Goal: Task Accomplishment & Management: Manage account settings

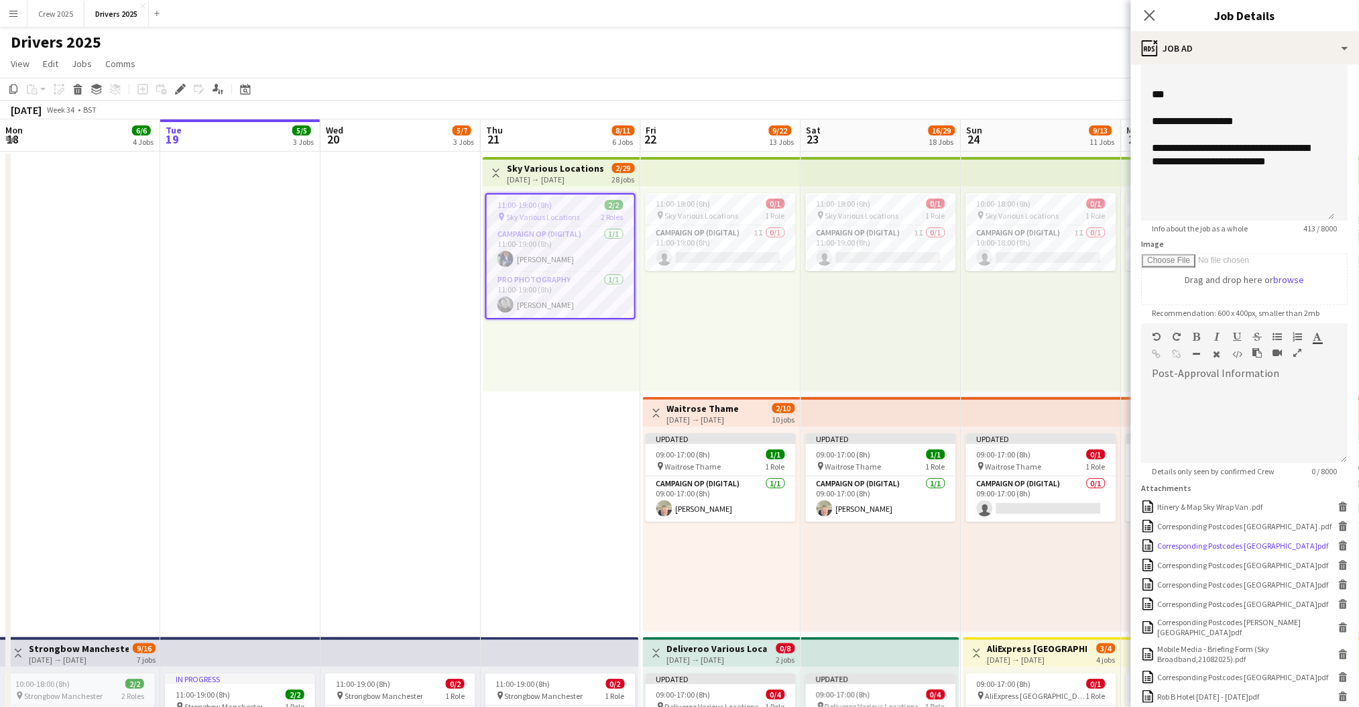
scroll to position [357, 0]
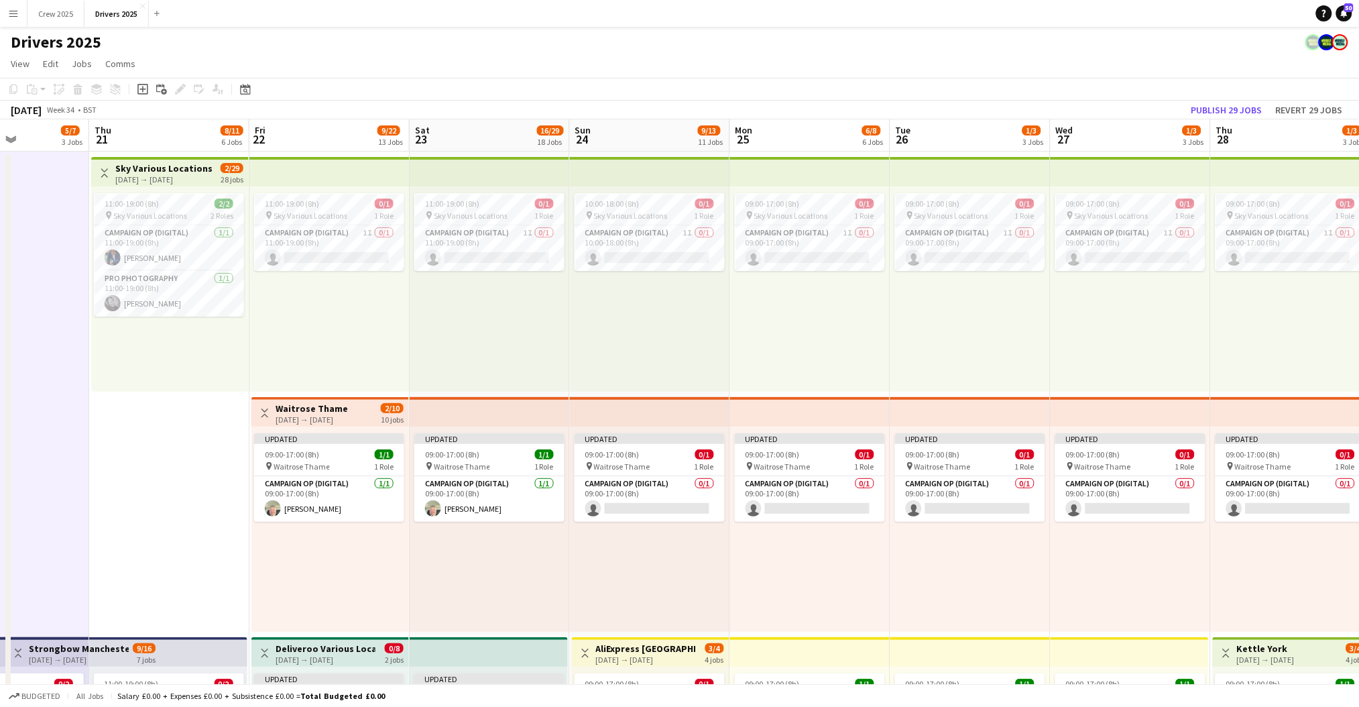
drag, startPoint x: 803, startPoint y: 371, endPoint x: 323, endPoint y: 327, distance: 482.2
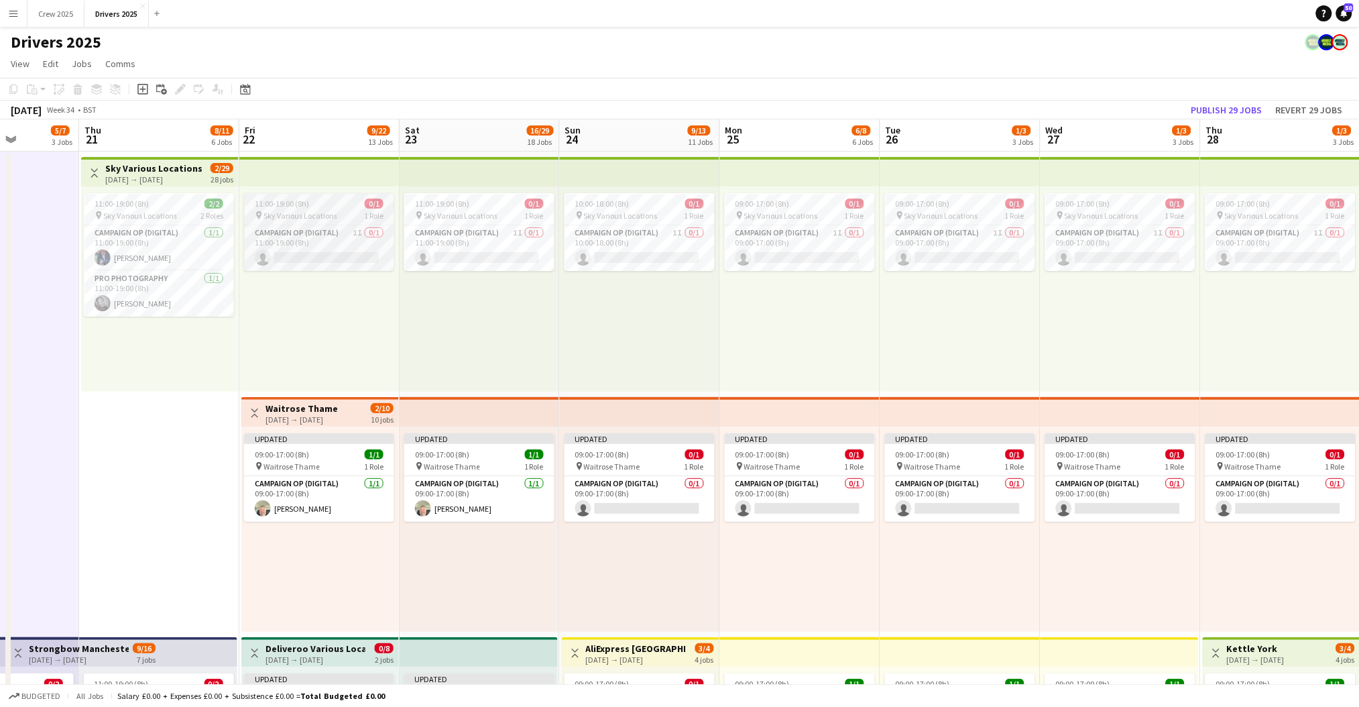
click at [300, 207] on span "11:00-19:00 (8h)" at bounding box center [282, 204] width 54 height 10
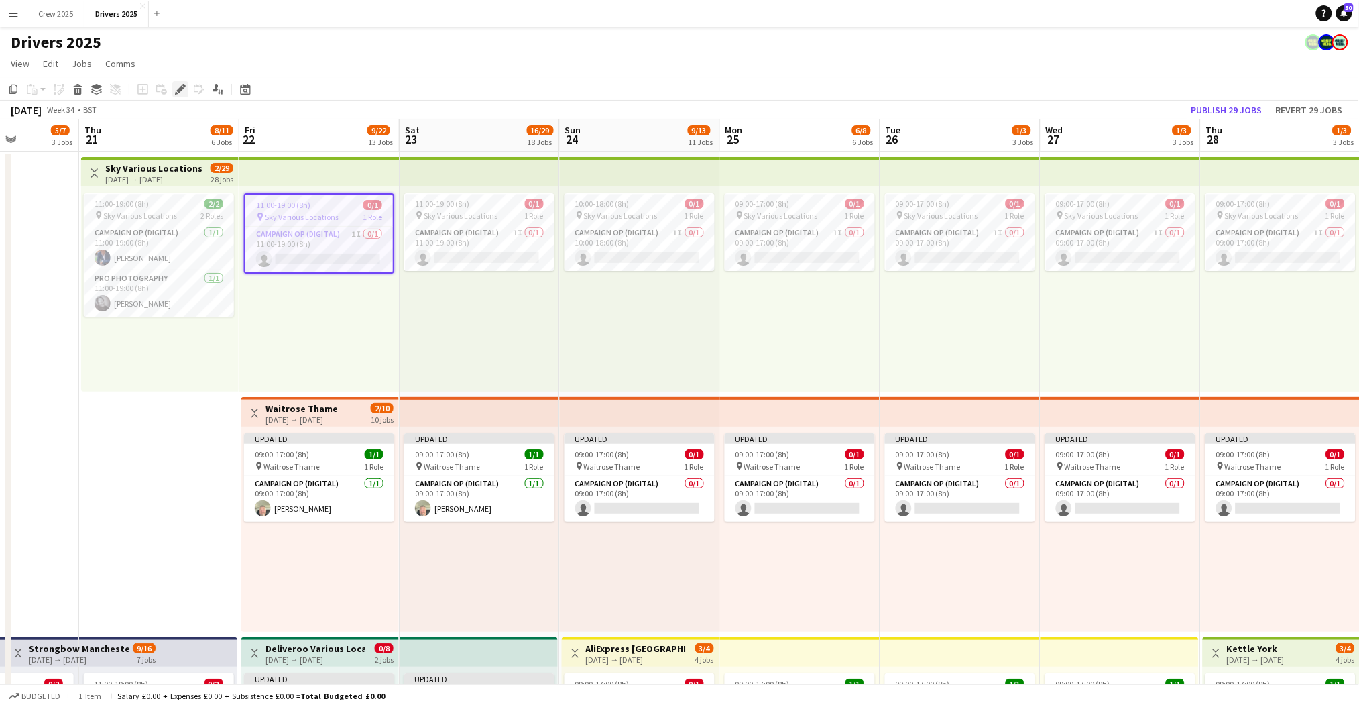
click at [176, 87] on icon "Edit" at bounding box center [180, 89] width 11 height 11
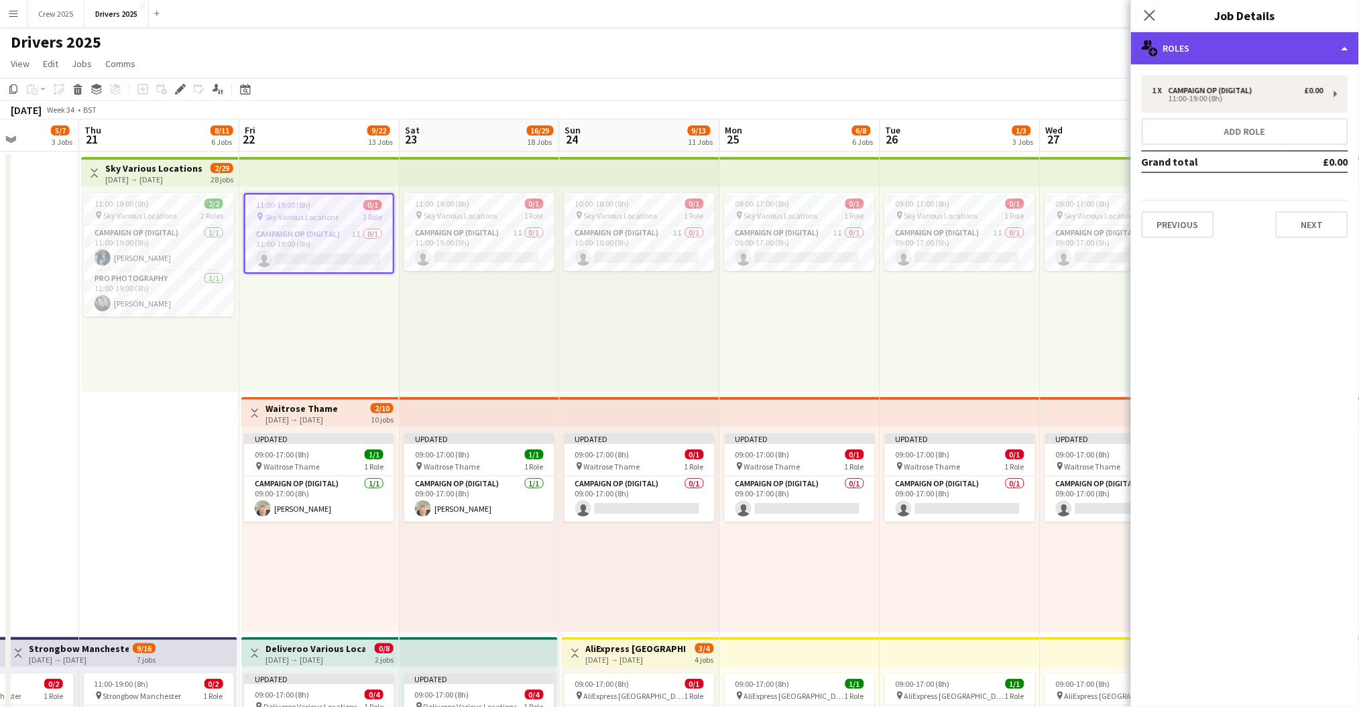
click at [1215, 52] on div "multiple-users-add Roles" at bounding box center [1245, 48] width 228 height 32
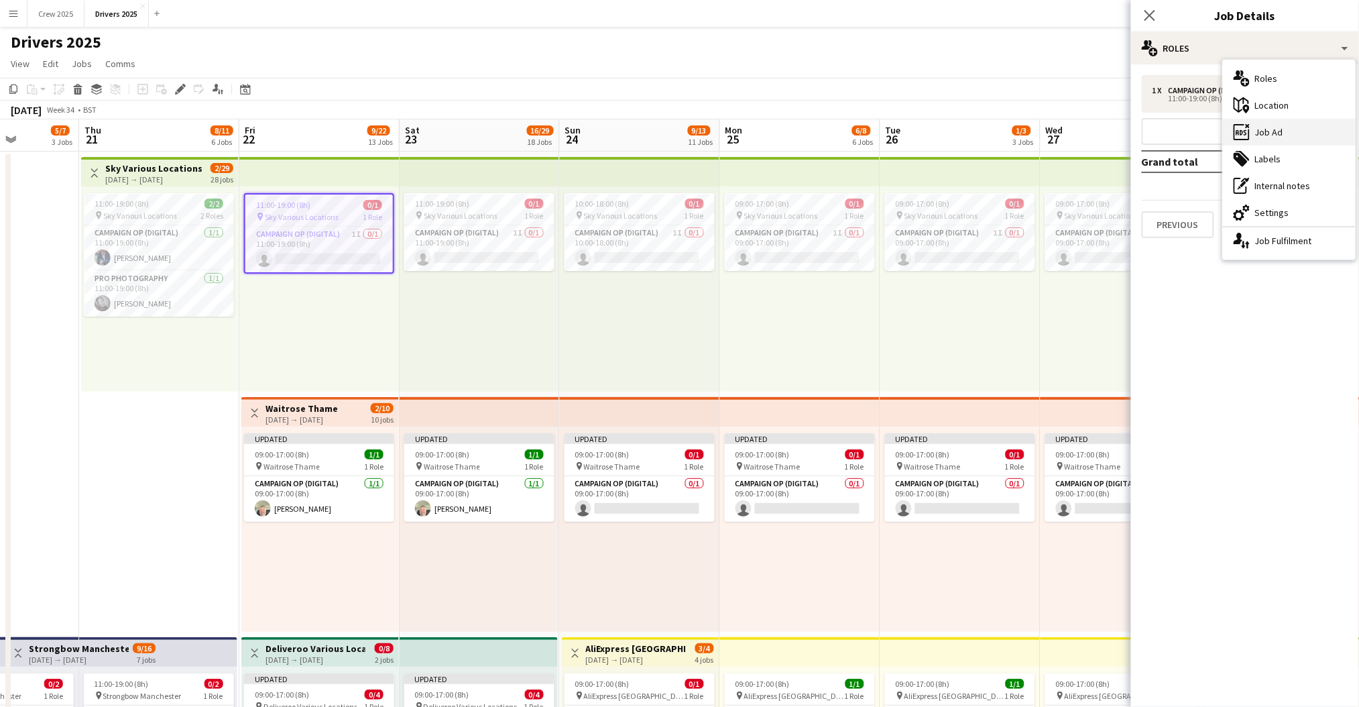
click at [1313, 124] on div "ads-window Job Ad" at bounding box center [1289, 132] width 133 height 27
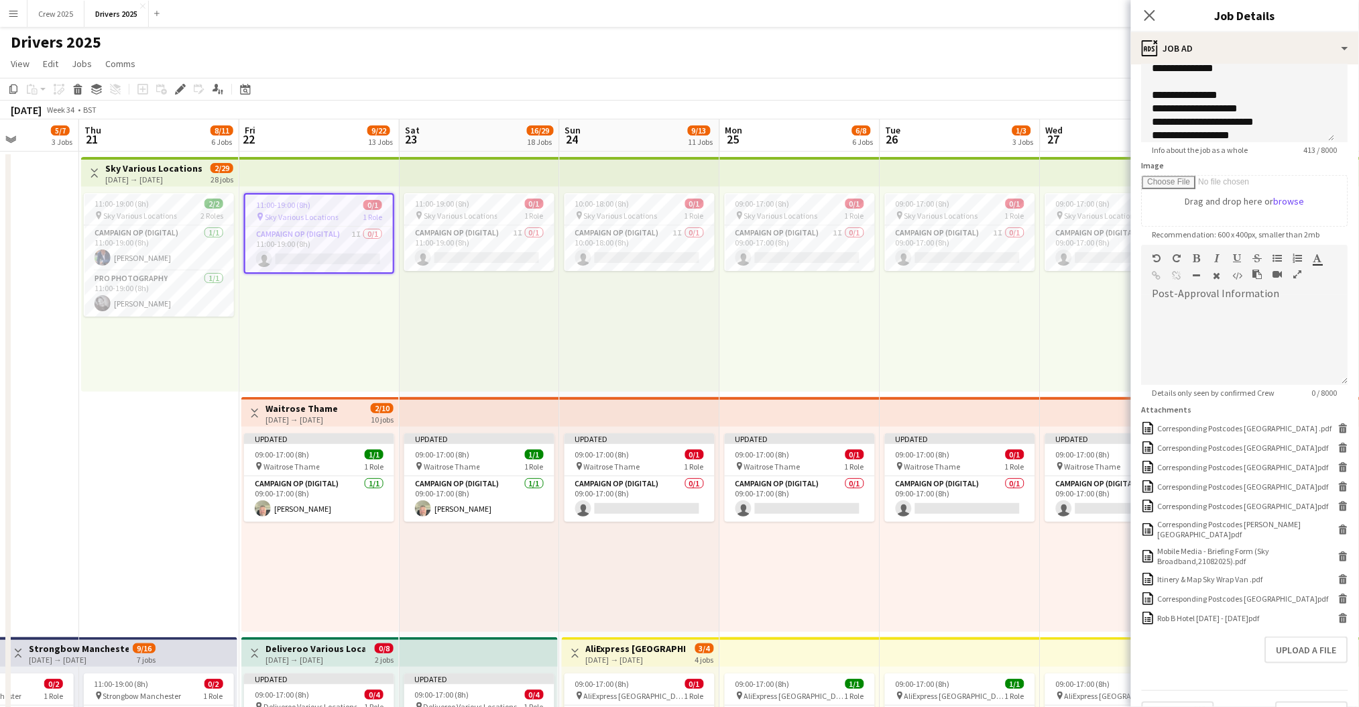
scroll to position [145, 0]
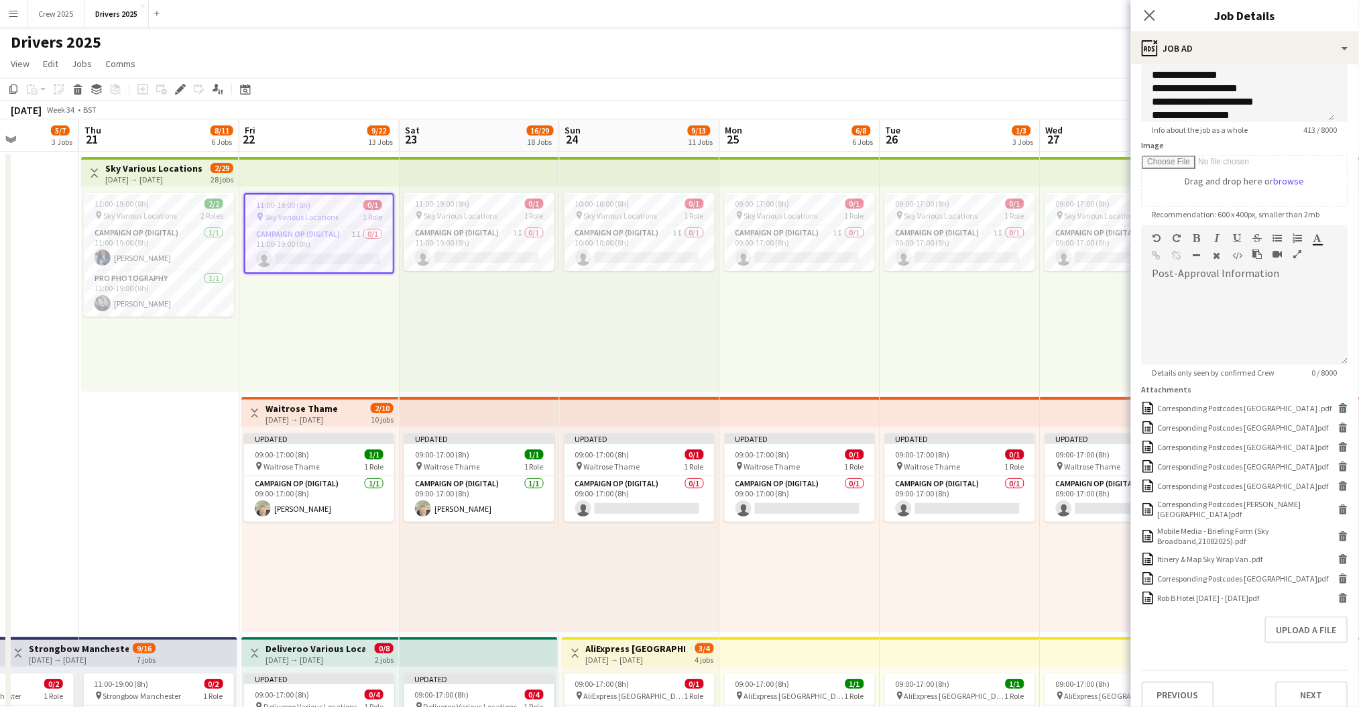
click at [578, 313] on div "10:00-18:00 (8h) 0/1 pin Sky Various Locations 1 Role Campaign Op (Digital) 1I …" at bounding box center [640, 288] width 160 height 205
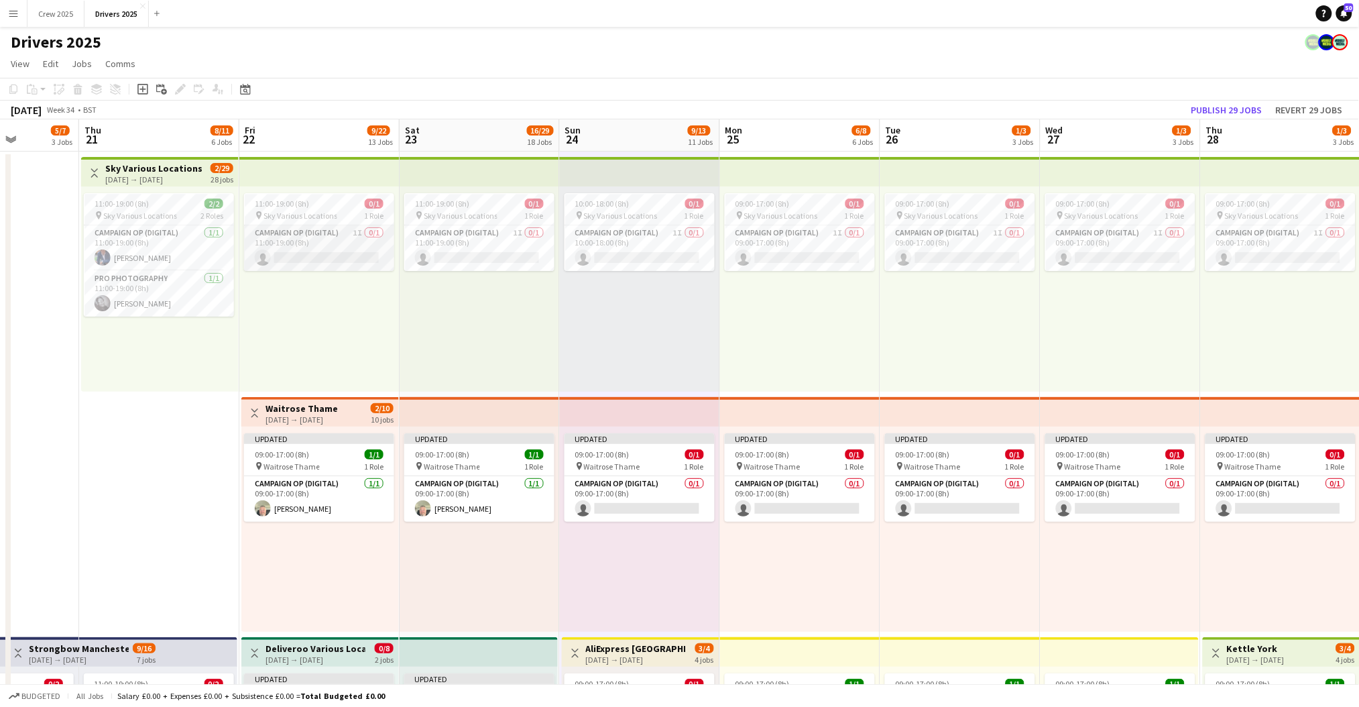
click at [330, 233] on app-card-role "Campaign Op (Digital) 1I 0/1 11:00-19:00 (8h) single-neutral-actions" at bounding box center [319, 248] width 150 height 46
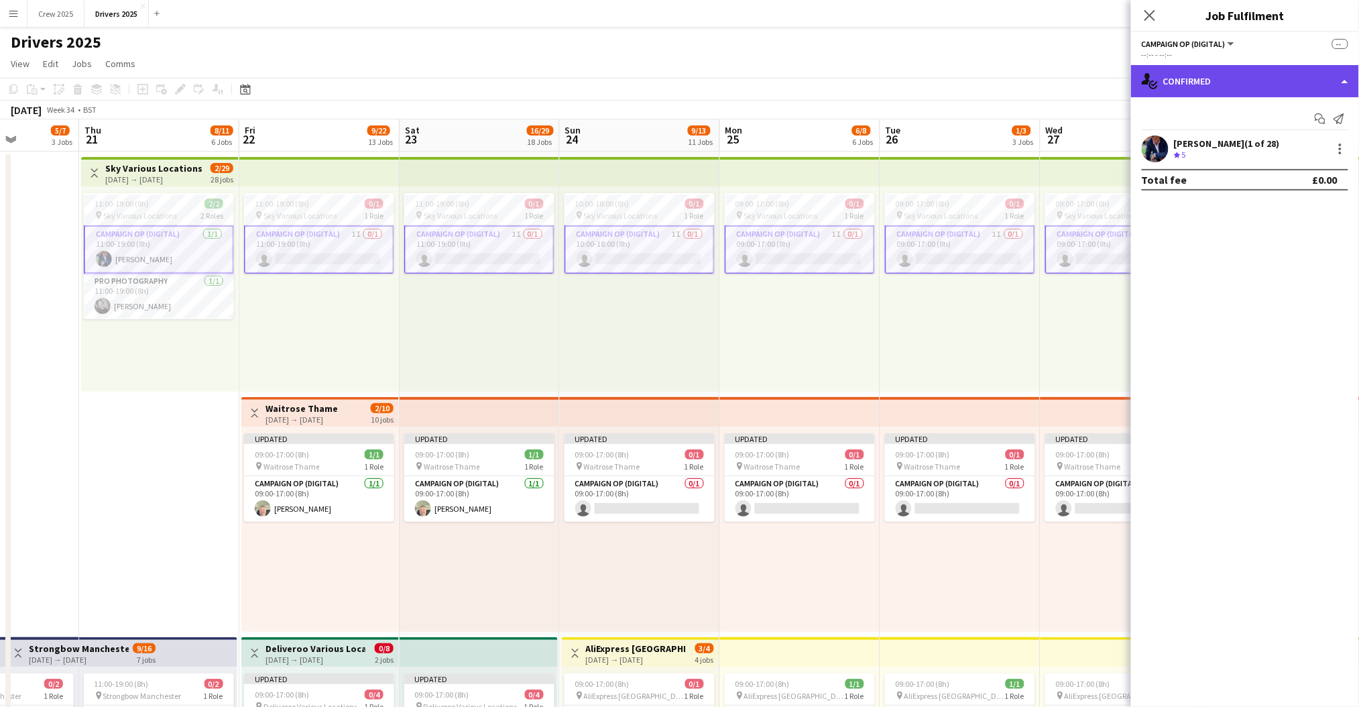
click at [1233, 80] on div "single-neutral-actions-check-2 Confirmed" at bounding box center [1245, 81] width 228 height 32
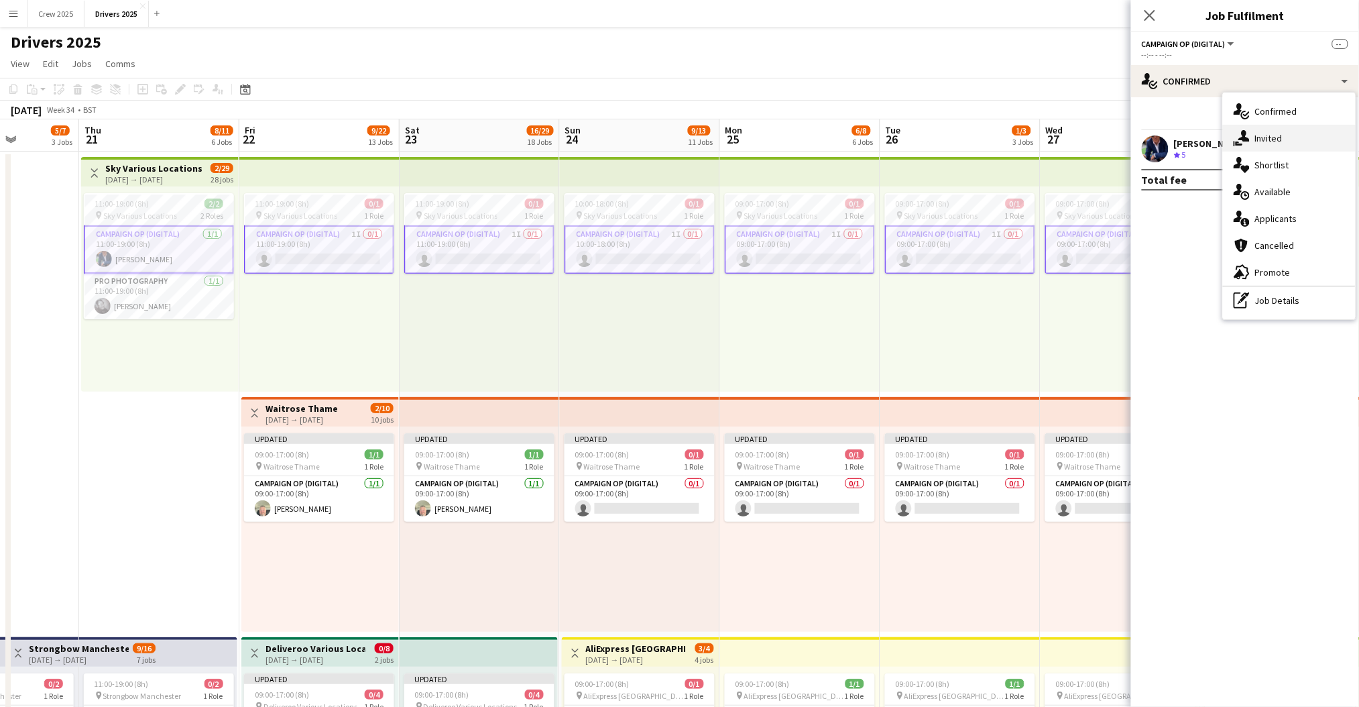
click at [1278, 144] on div "single-neutral-actions-share-1 Invited" at bounding box center [1289, 138] width 133 height 27
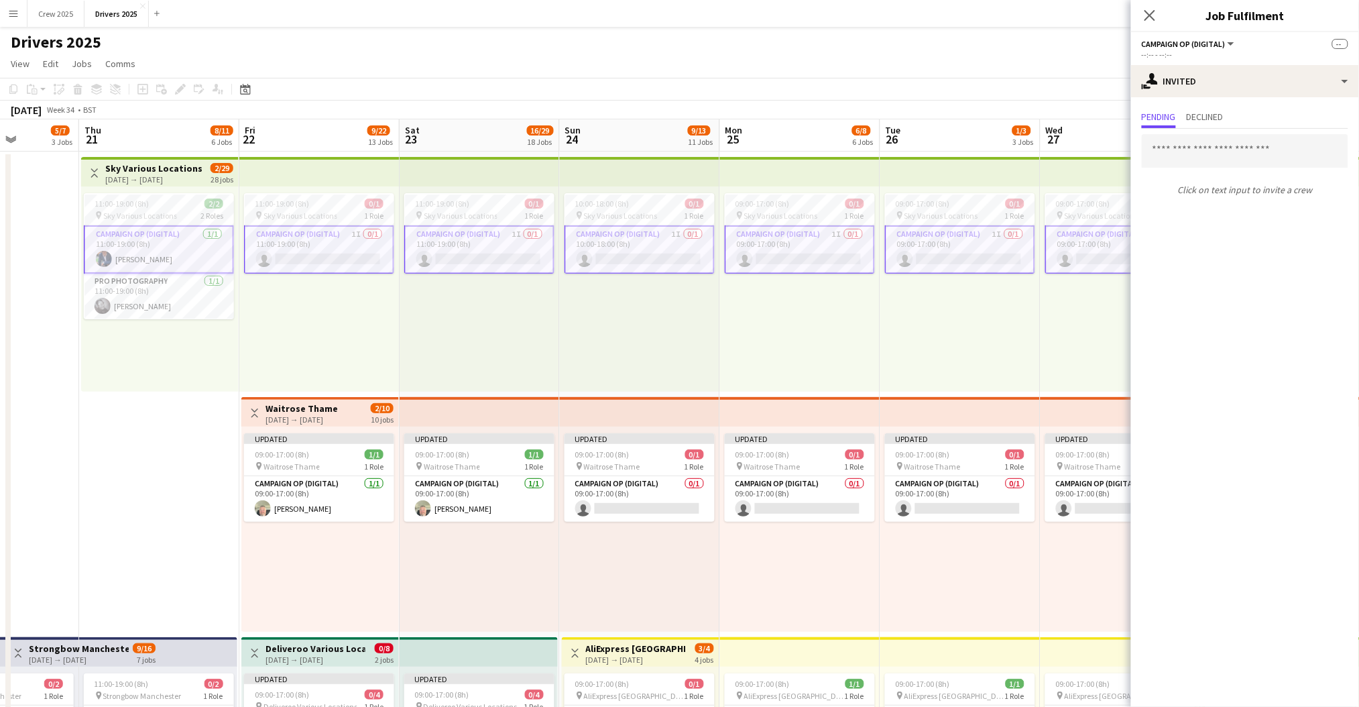
click at [317, 245] on app-card-role "Campaign Op (Digital) 1I 0/1 11:00-19:00 (8h) single-neutral-actions" at bounding box center [319, 249] width 150 height 48
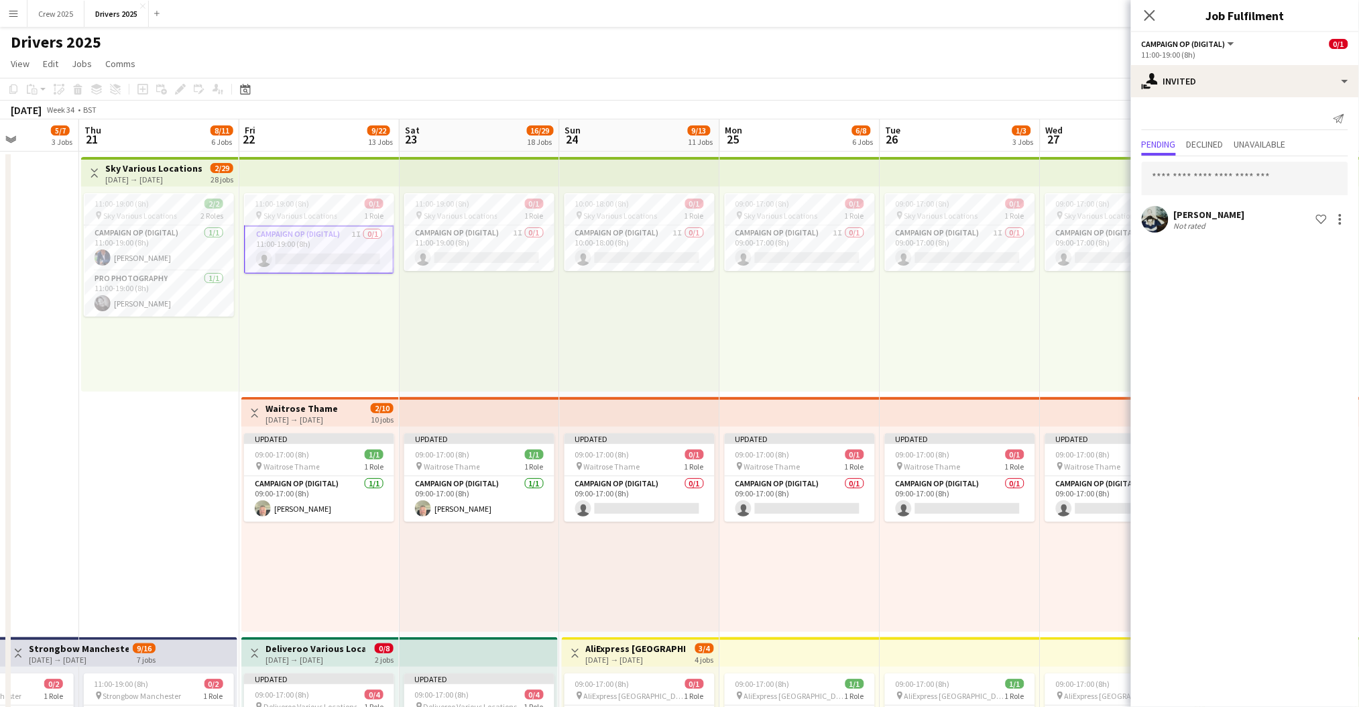
click at [1221, 221] on div "Kevin Price Not rated Shortlist crew" at bounding box center [1245, 219] width 228 height 27
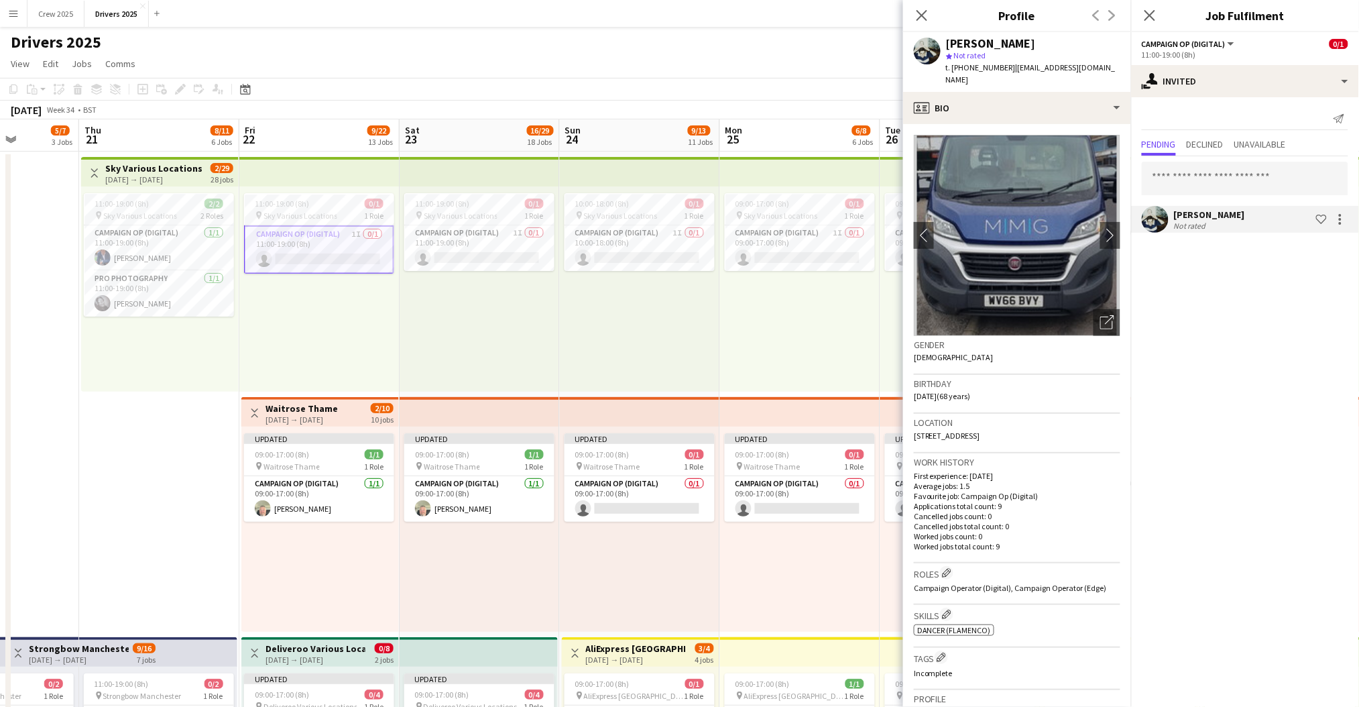
click at [814, 320] on div "09:00-17:00 (8h) 0/1 pin Sky Various Locations 1 Role Campaign Op (Digital) 1I …" at bounding box center [800, 288] width 160 height 205
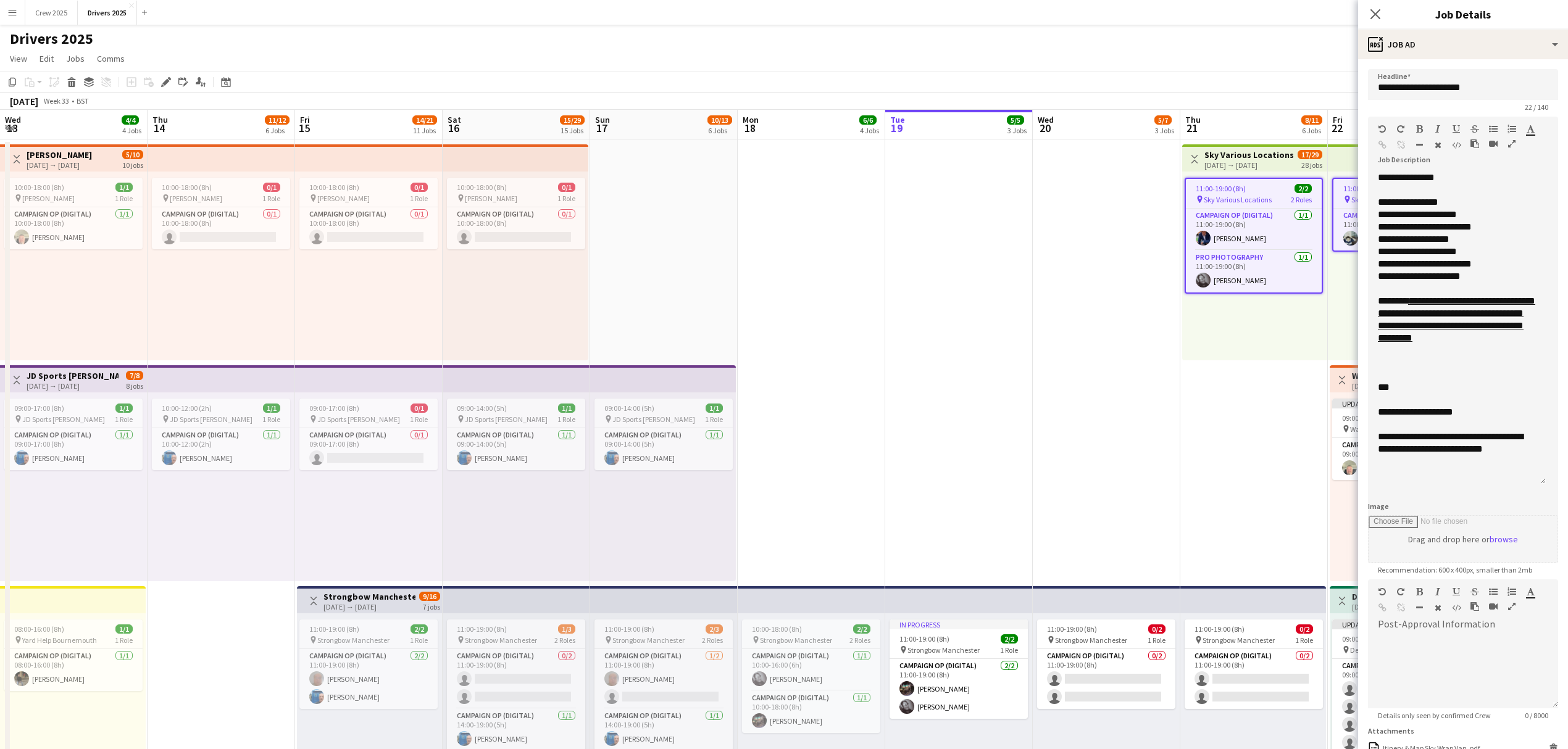
scroll to position [82, 0]
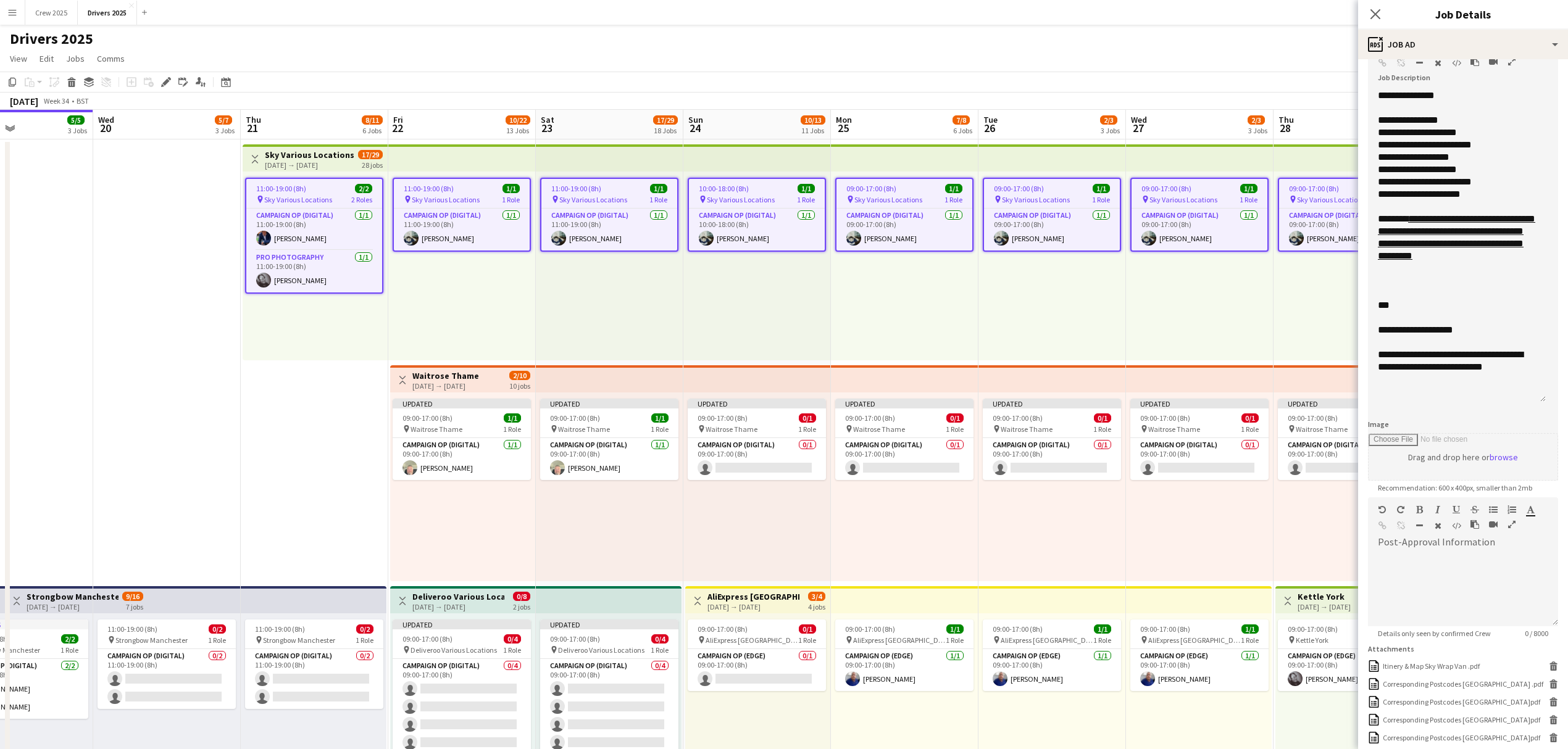
drag, startPoint x: 868, startPoint y: 432, endPoint x: 352, endPoint y: 464, distance: 517.0
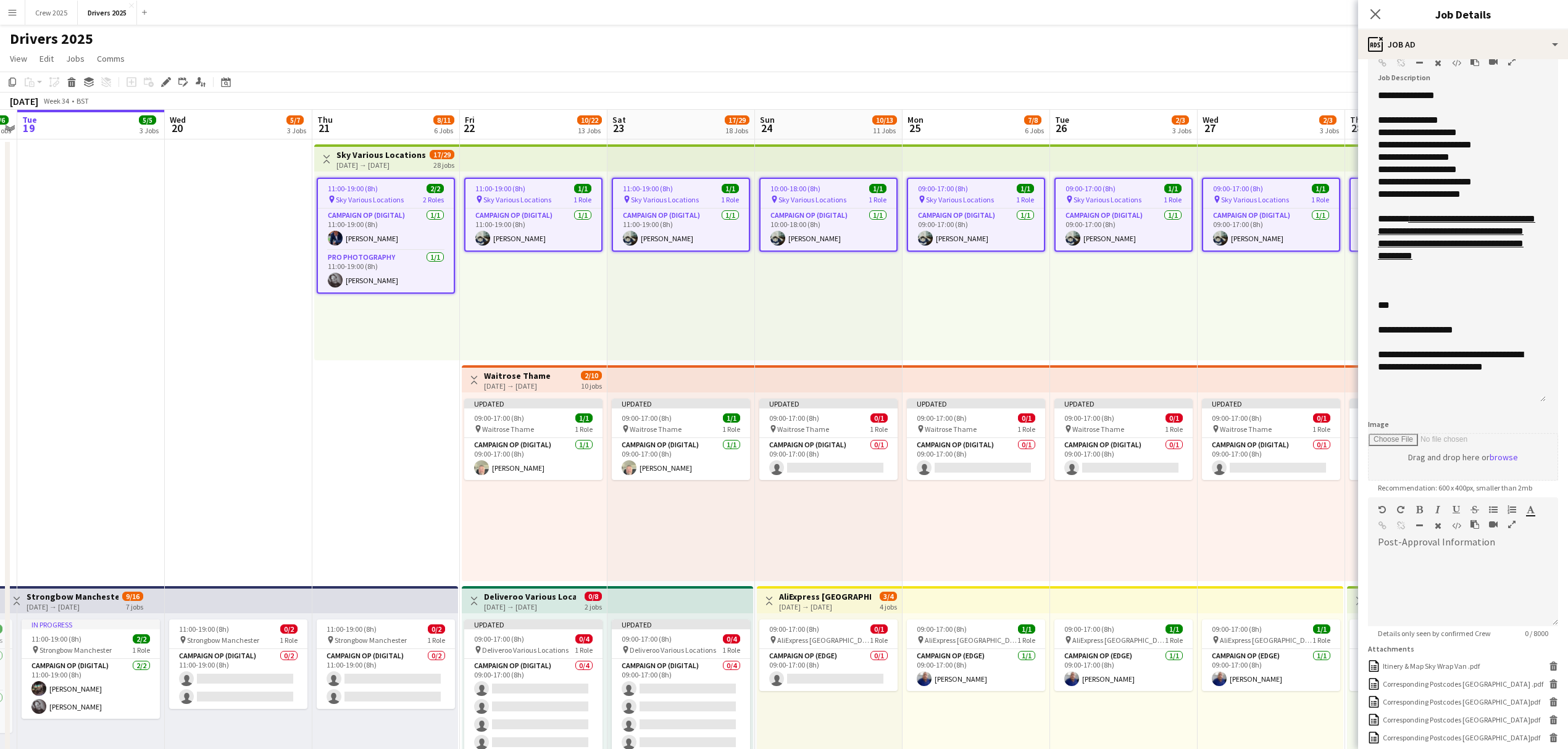
click at [1257, 321] on div "09:00-17:00 (8h) 1/1 pin Sky Various Locations 1 Role Campaign Op (Digital) [DA…" at bounding box center [1272, 265] width 147 height 189
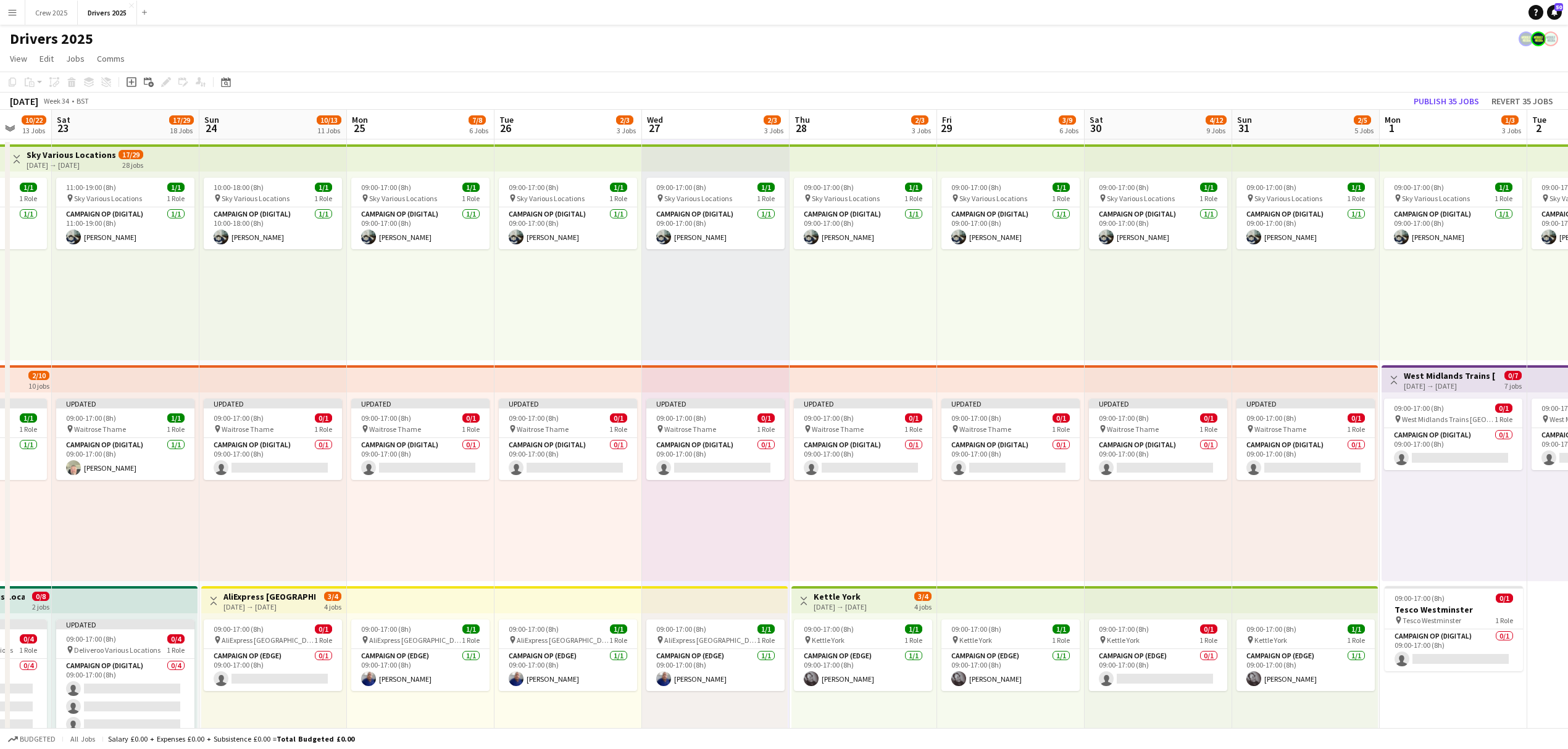
scroll to position [0, 393]
drag, startPoint x: 1312, startPoint y: 314, endPoint x: 755, endPoint y: 348, distance: 558.0
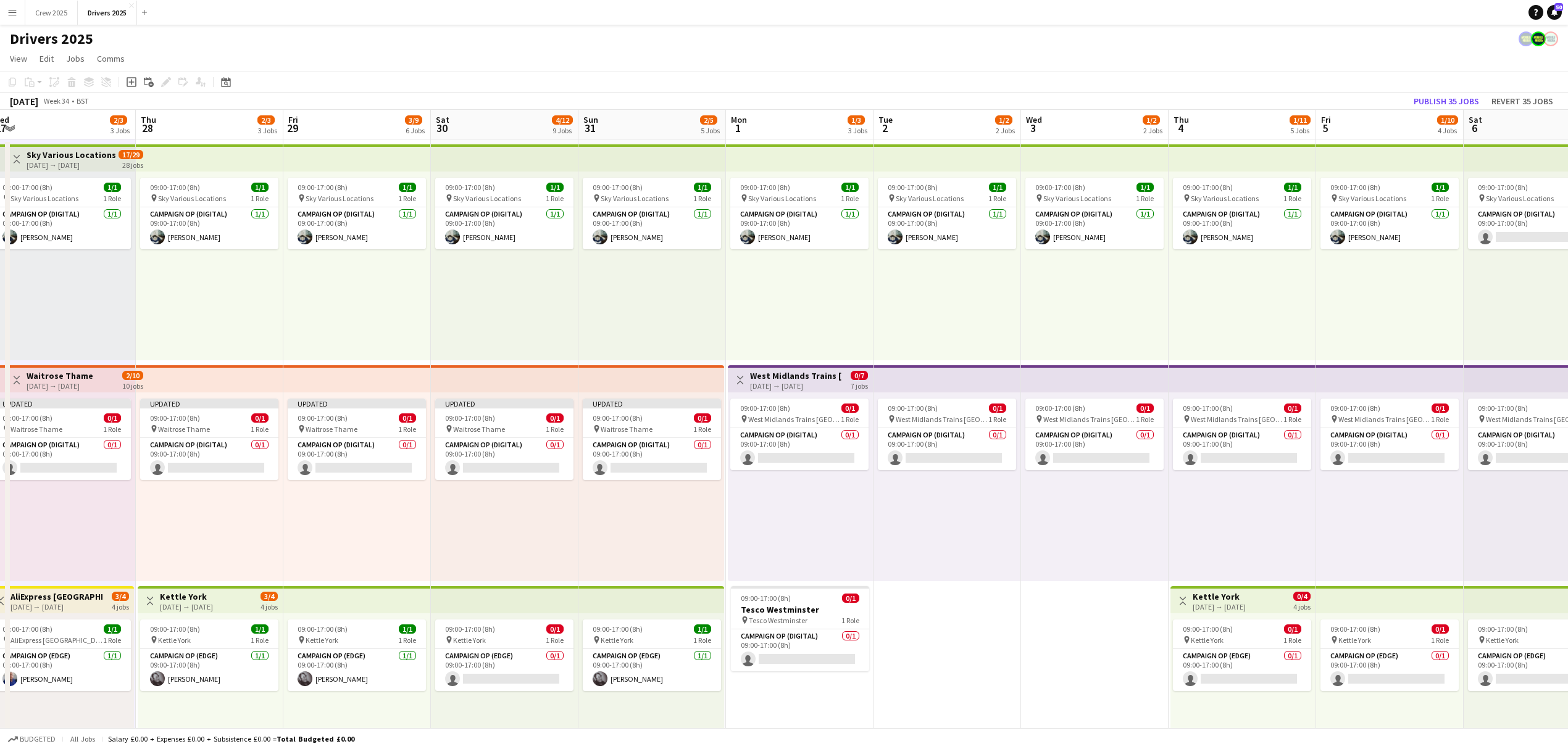
drag, startPoint x: 557, startPoint y: 321, endPoint x: 346, endPoint y: 317, distance: 211.0
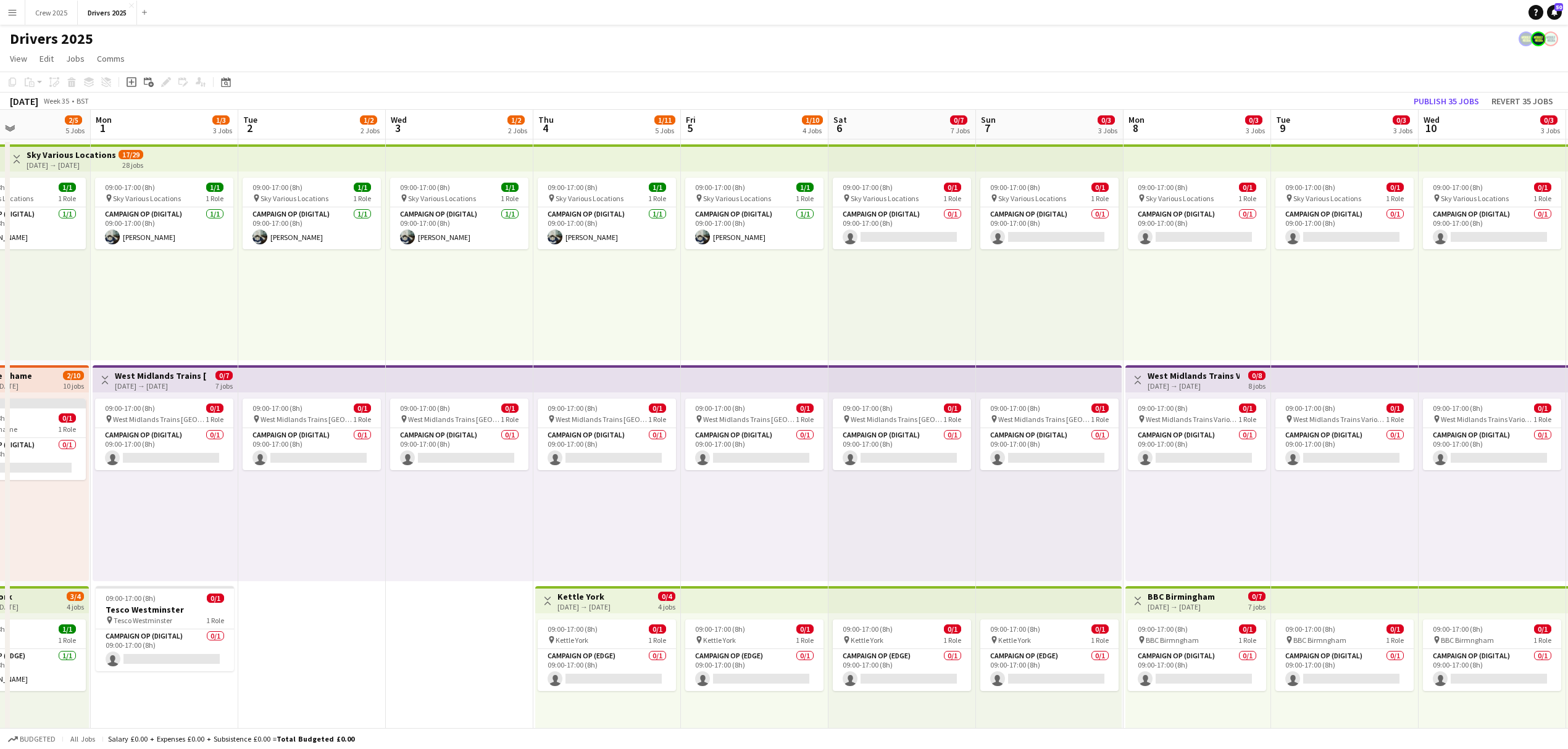
scroll to position [0, 511]
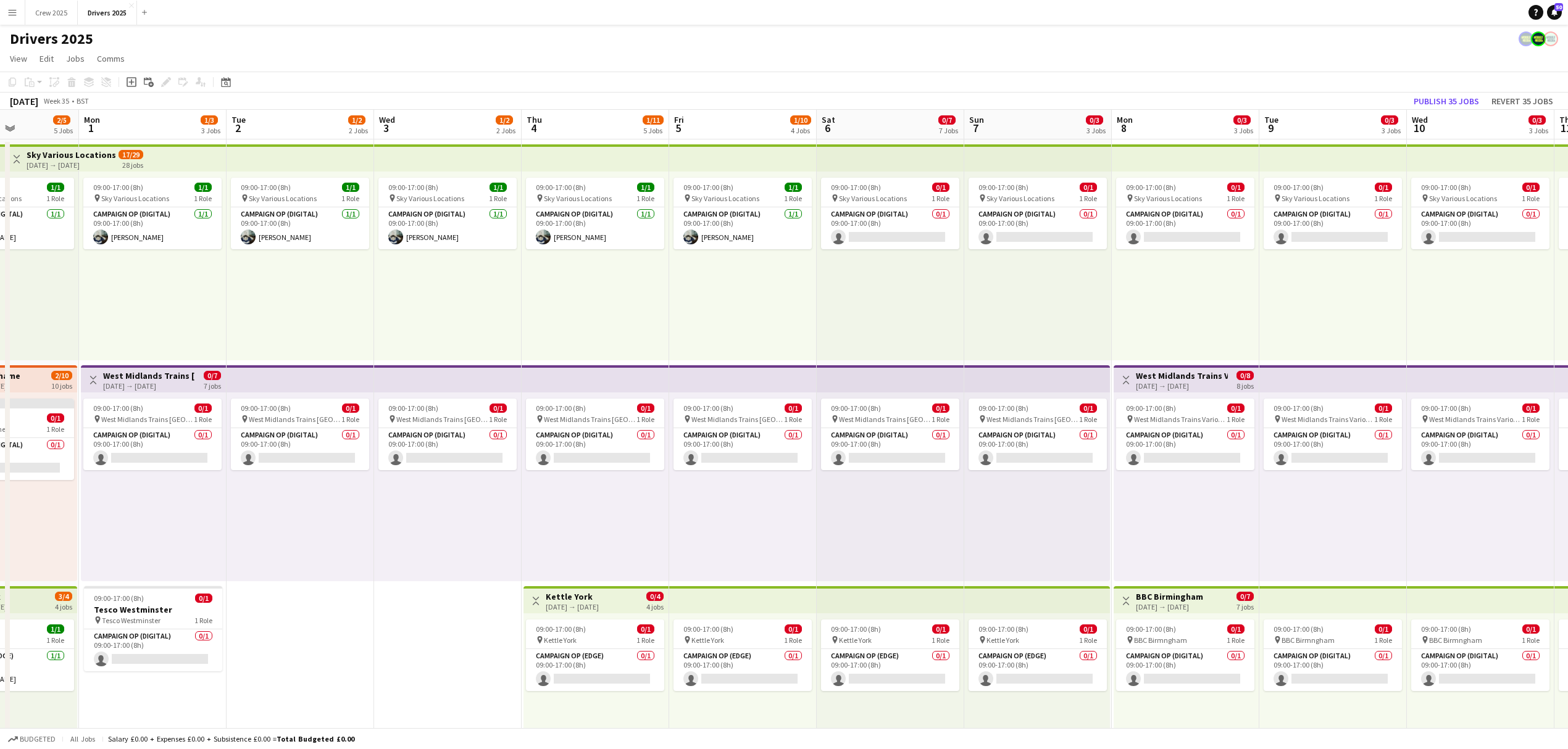
drag, startPoint x: 1180, startPoint y: 305, endPoint x: 562, endPoint y: 330, distance: 618.5
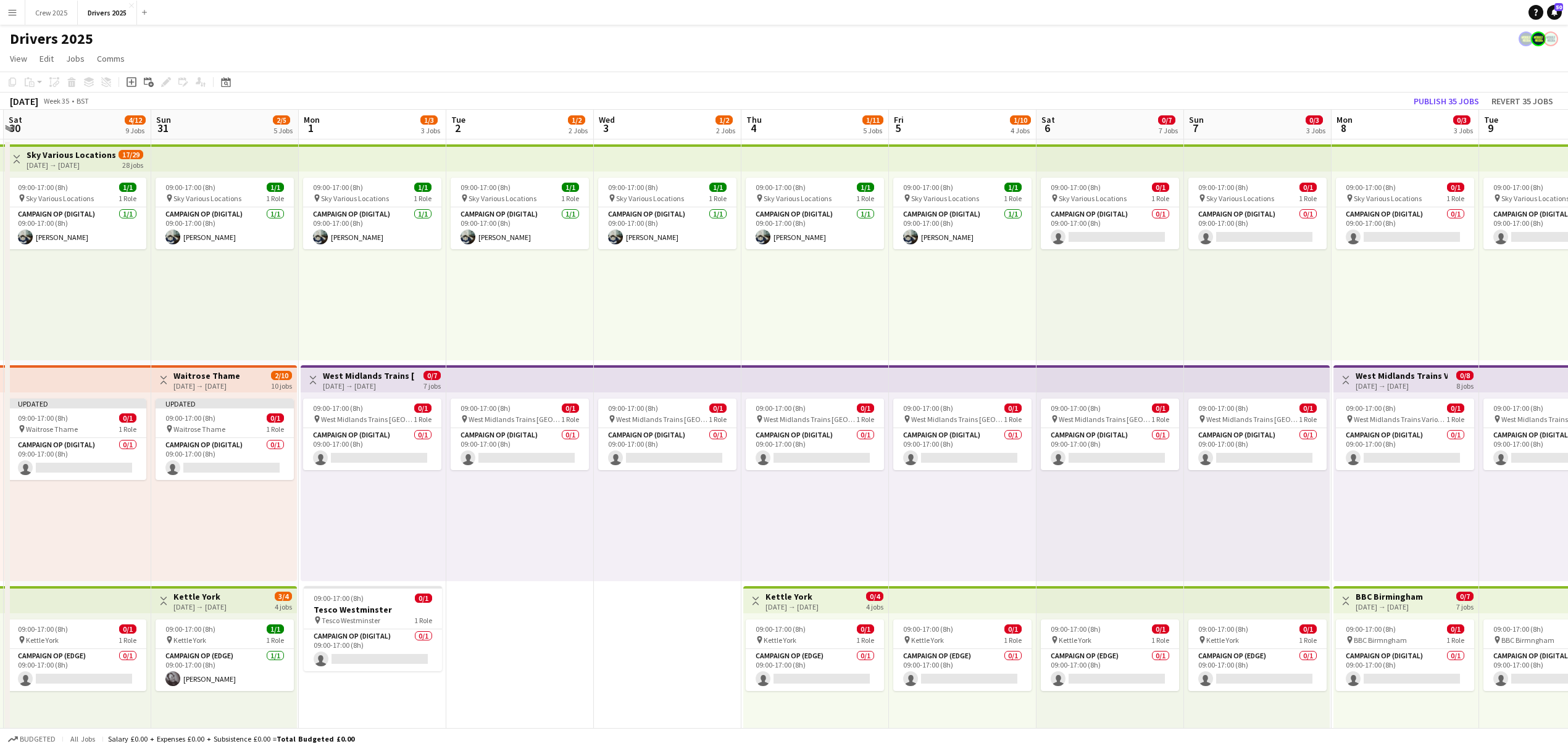
drag, startPoint x: 426, startPoint y: 299, endPoint x: 797, endPoint y: 340, distance: 373.3
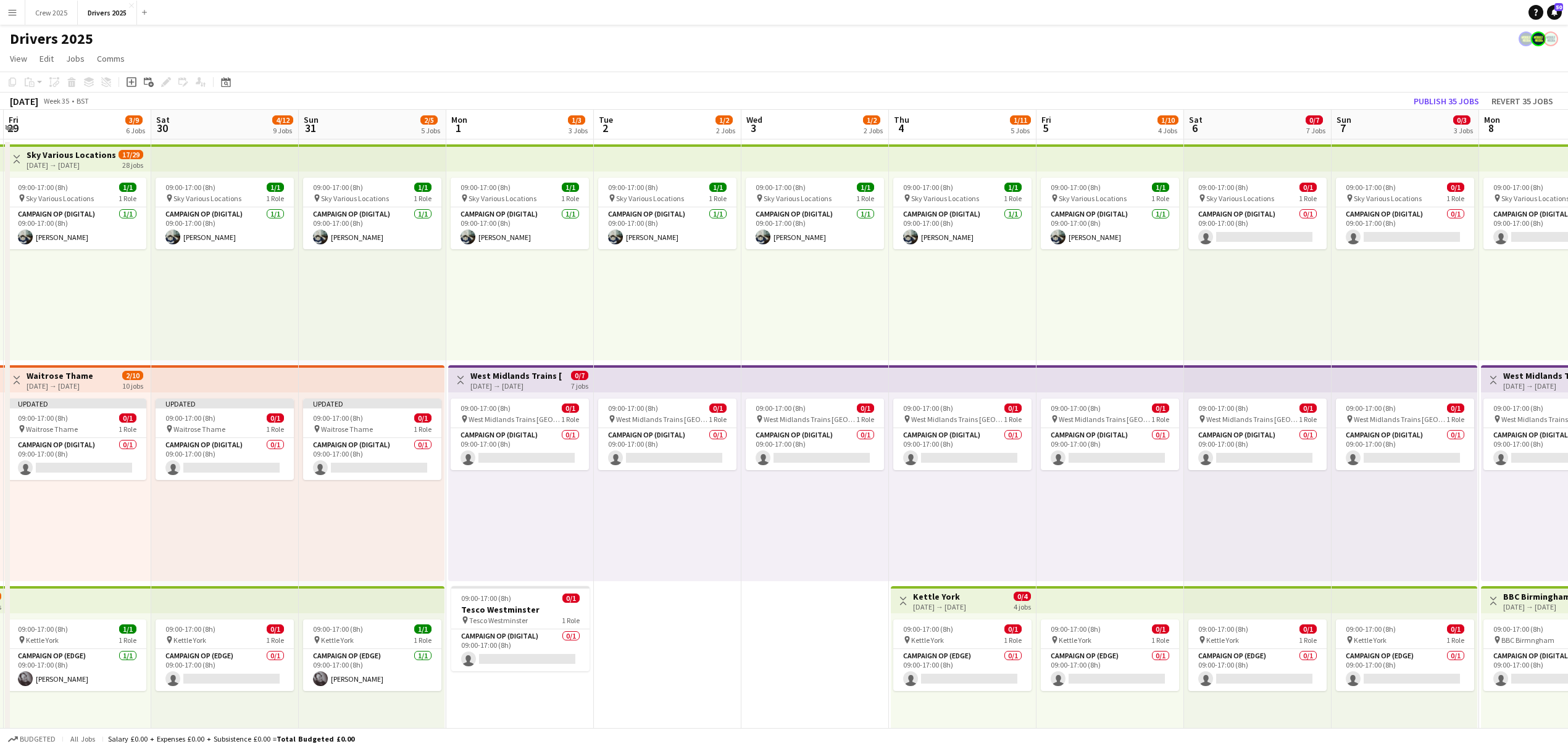
scroll to position [0, 287]
